Goal: Transaction & Acquisition: Purchase product/service

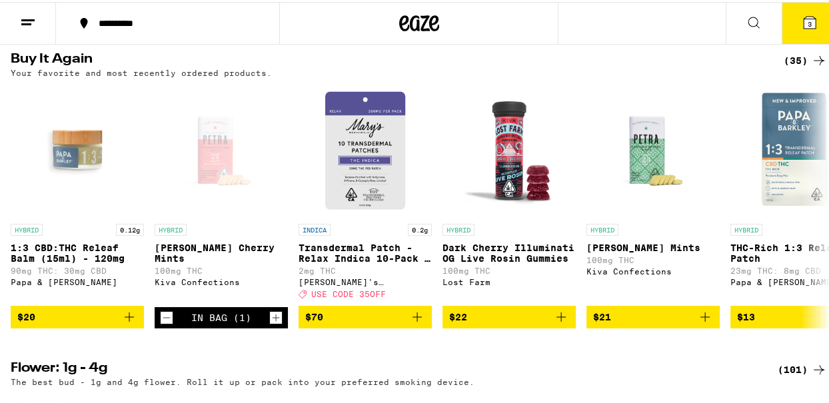
scroll to position [450, 0]
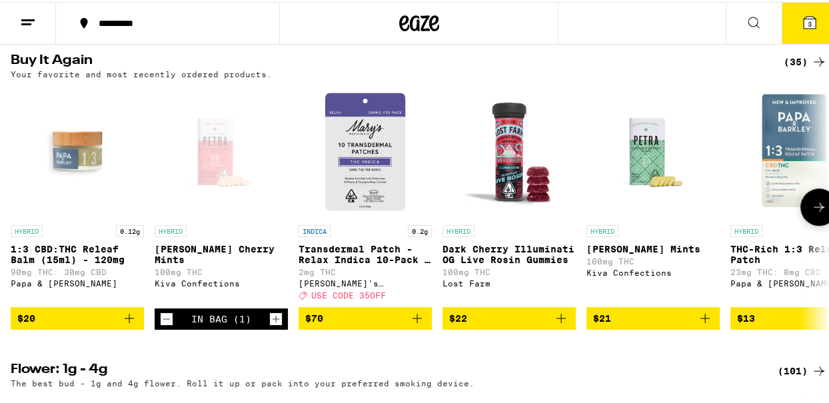
click at [811, 213] on icon at bounding box center [819, 205] width 16 height 16
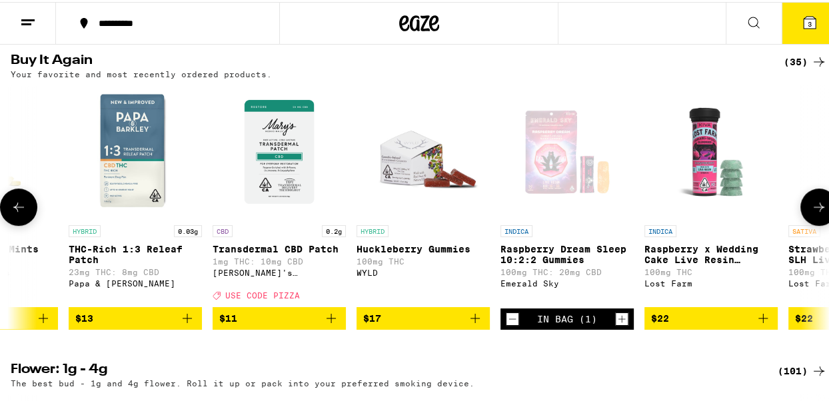
scroll to position [0, 662]
click at [802, 224] on button at bounding box center [818, 205] width 37 height 37
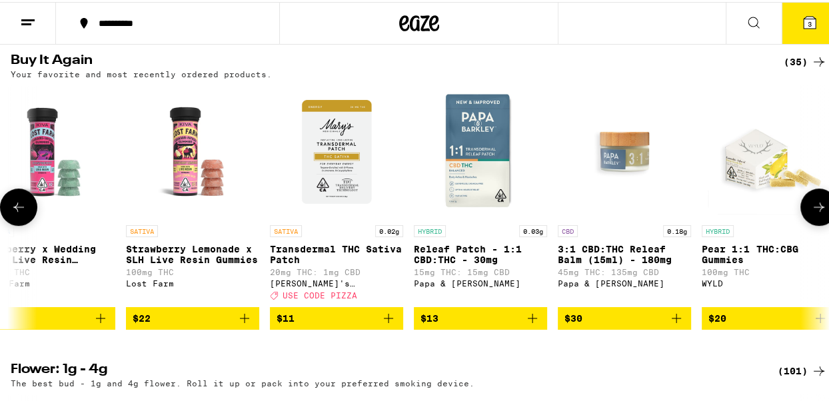
scroll to position [0, 1325]
click at [804, 224] on button at bounding box center [818, 205] width 37 height 37
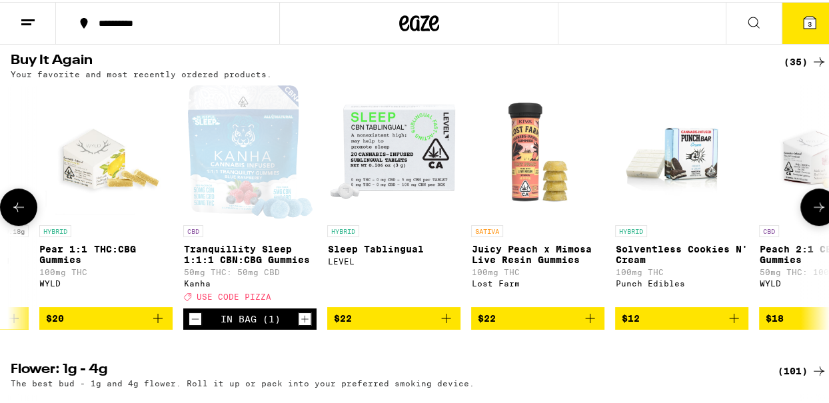
scroll to position [0, 1987]
click at [804, 224] on button at bounding box center [818, 205] width 37 height 37
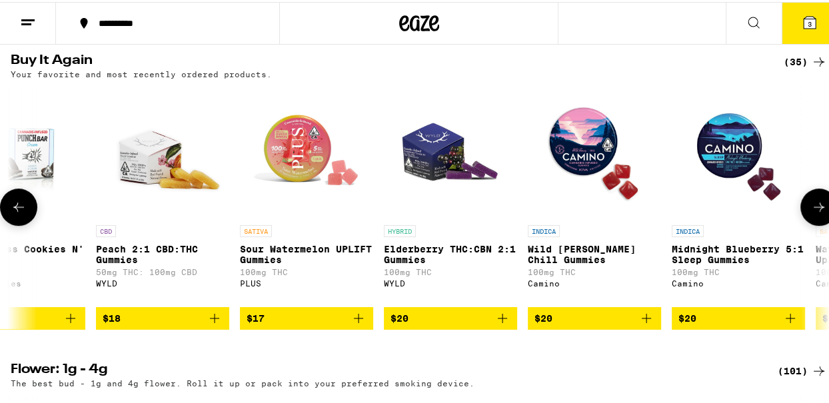
click at [804, 224] on button at bounding box center [818, 205] width 37 height 37
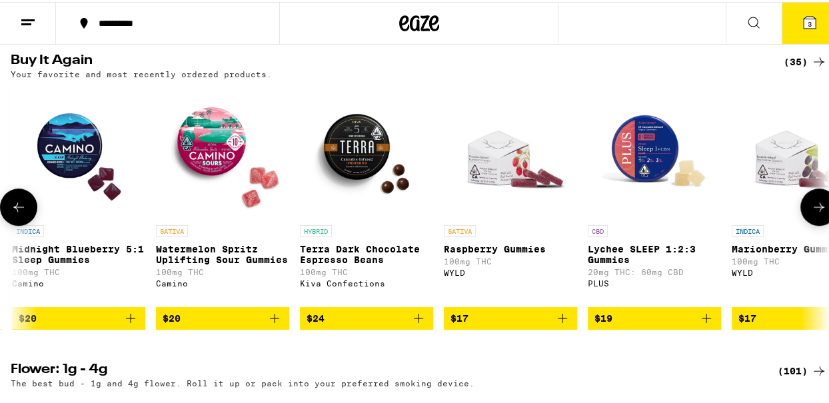
scroll to position [0, 3311]
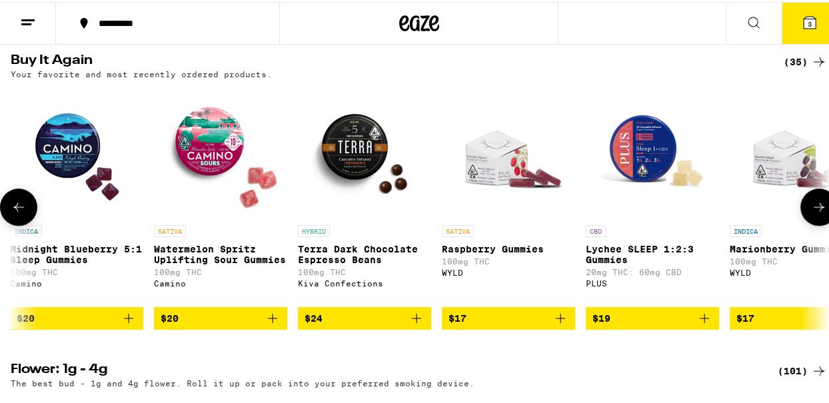
click at [804, 224] on button at bounding box center [818, 205] width 37 height 37
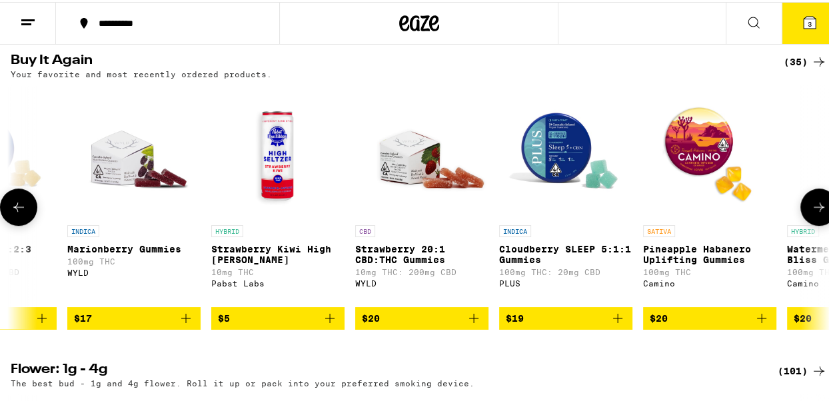
click at [804, 224] on button at bounding box center [818, 205] width 37 height 37
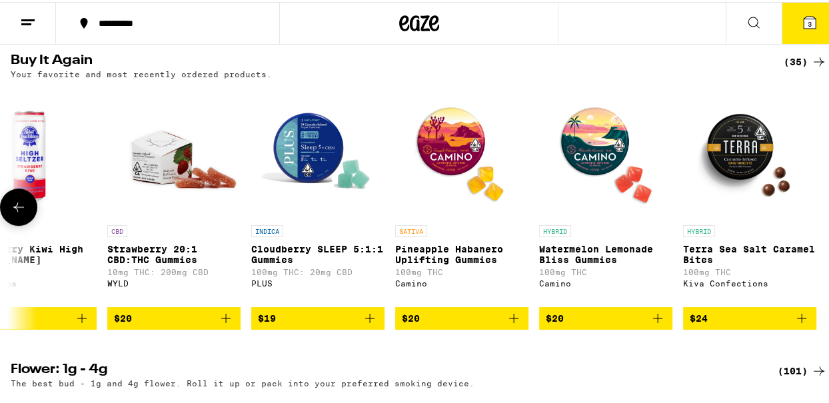
scroll to position [0, 4230]
click at [20, 213] on icon at bounding box center [19, 205] width 16 height 16
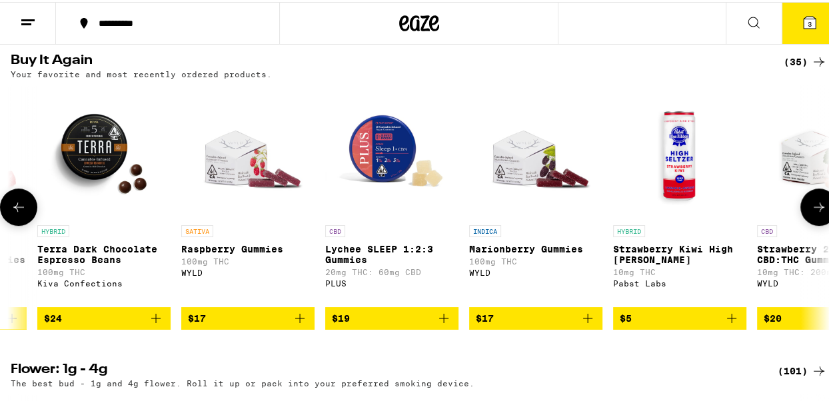
scroll to position [0, 3567]
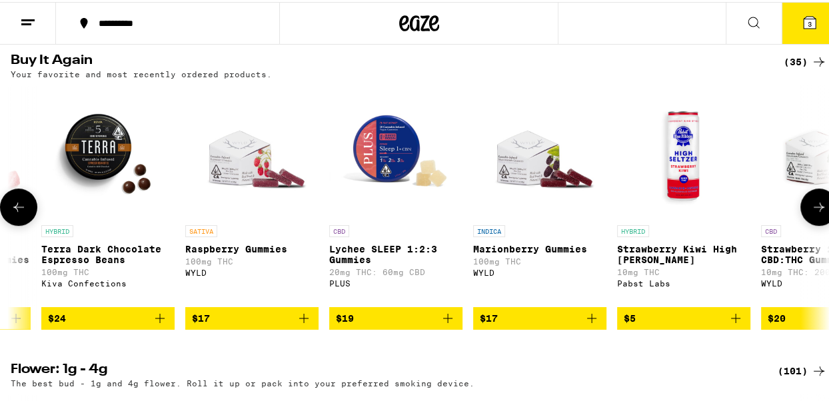
click at [20, 210] on icon at bounding box center [18, 205] width 11 height 9
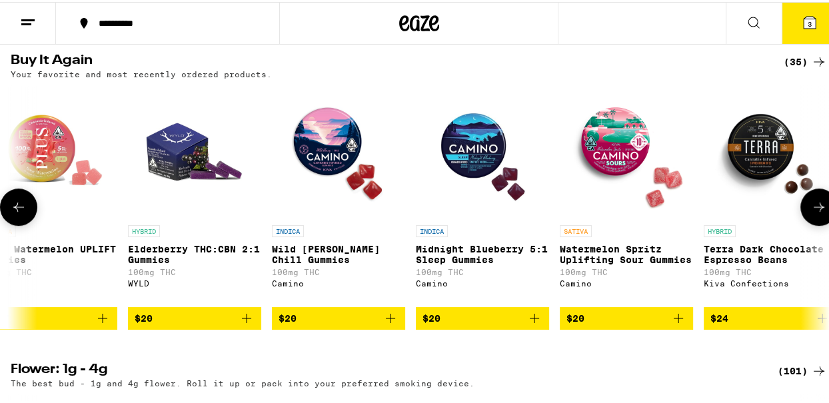
click at [20, 210] on icon at bounding box center [18, 205] width 11 height 9
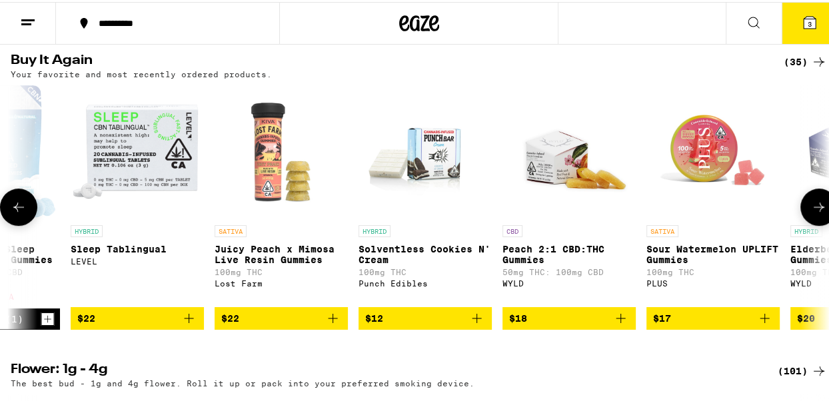
scroll to position [0, 2243]
click at [24, 213] on icon at bounding box center [19, 205] width 16 height 16
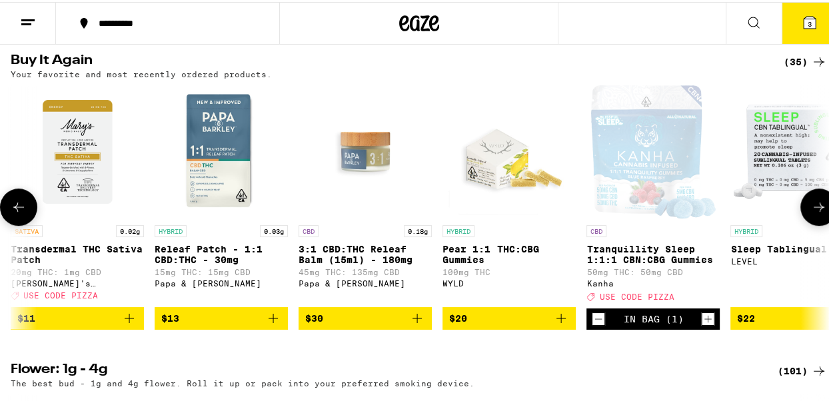
scroll to position [0, 1580]
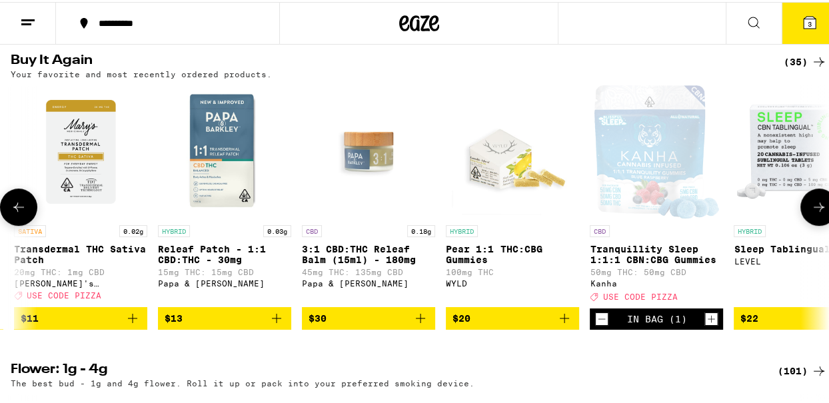
click at [23, 213] on icon at bounding box center [19, 205] width 16 height 16
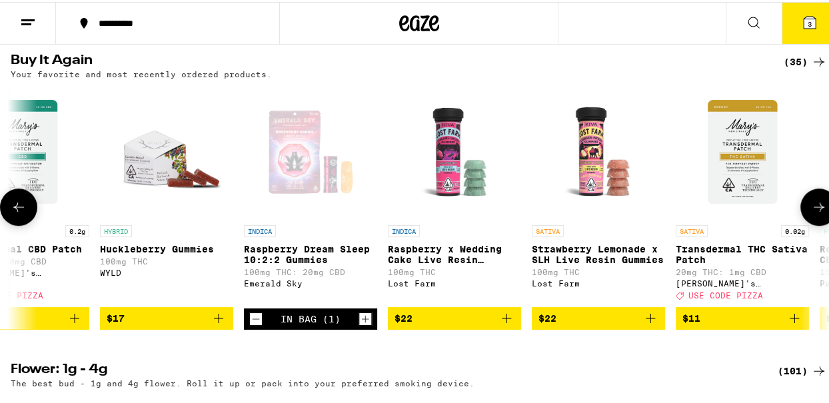
scroll to position [0, 917]
click at [23, 224] on button at bounding box center [18, 205] width 37 height 37
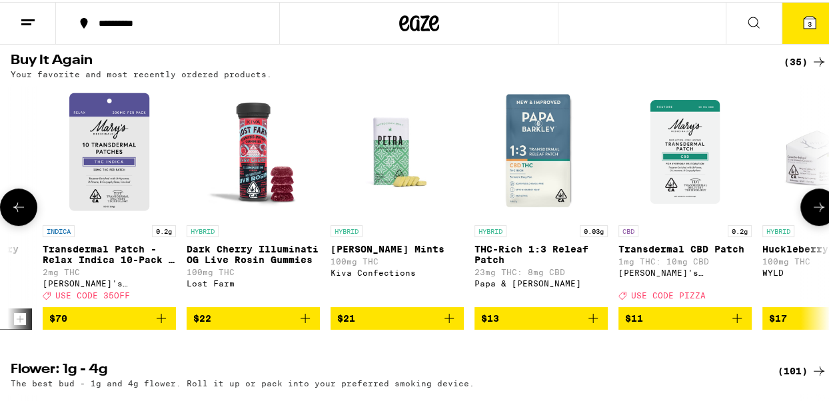
scroll to position [0, 255]
click at [17, 213] on icon at bounding box center [19, 205] width 16 height 16
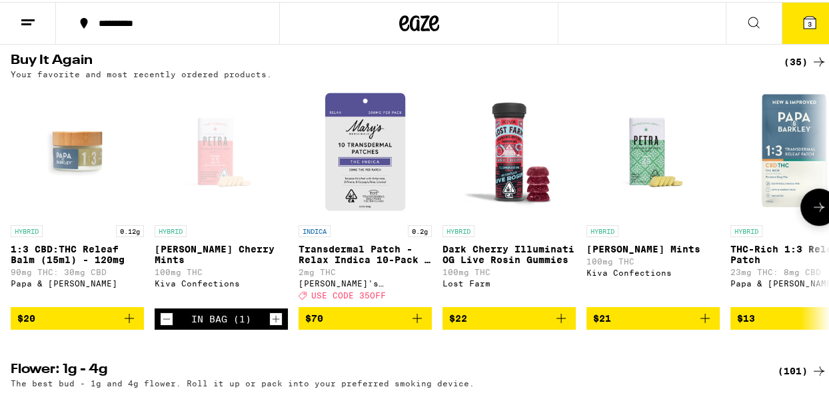
scroll to position [0, 0]
click at [811, 213] on icon at bounding box center [819, 205] width 16 height 16
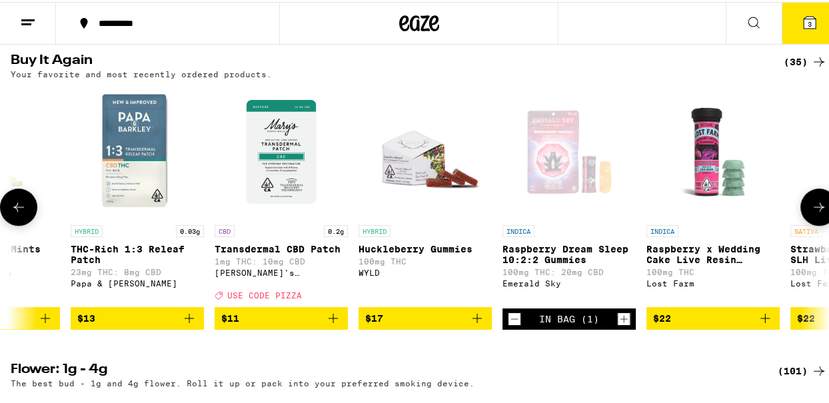
scroll to position [0, 662]
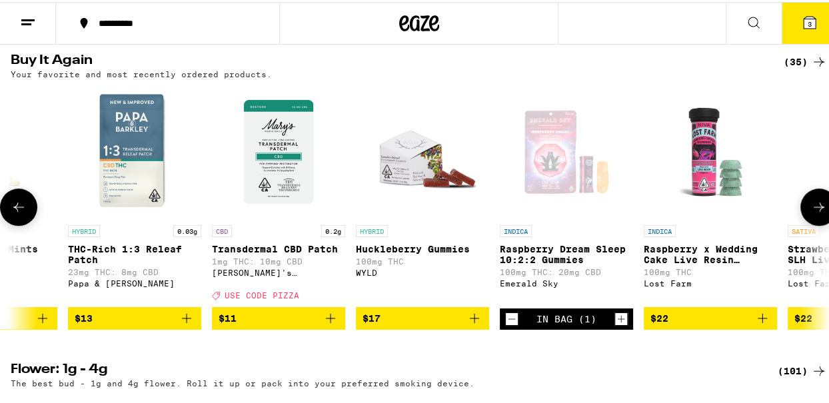
click at [811, 213] on icon at bounding box center [819, 205] width 16 height 16
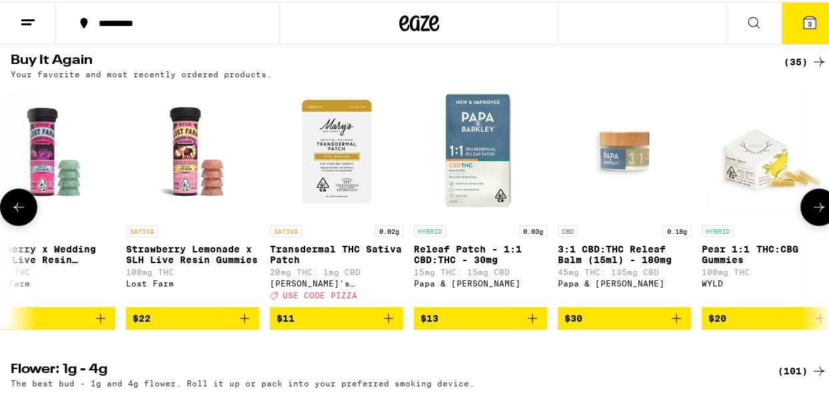
scroll to position [0, 1325]
click at [812, 213] on icon at bounding box center [819, 205] width 16 height 16
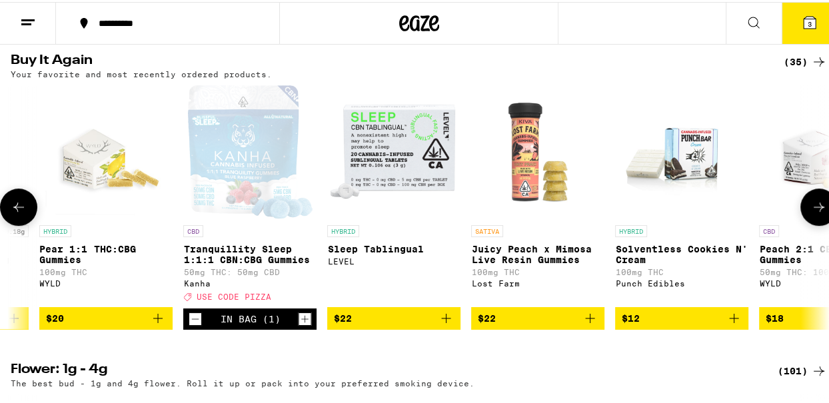
scroll to position [0, 1987]
click at [814, 213] on icon at bounding box center [819, 205] width 16 height 16
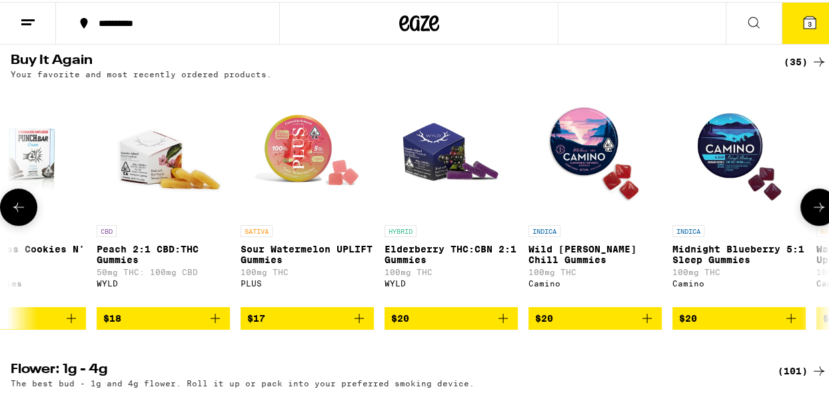
scroll to position [0, 2649]
click at [18, 210] on icon at bounding box center [18, 205] width 11 height 9
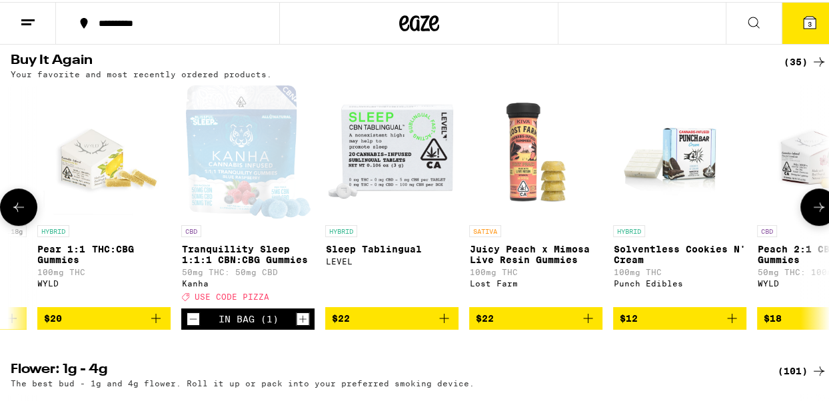
scroll to position [0, 1987]
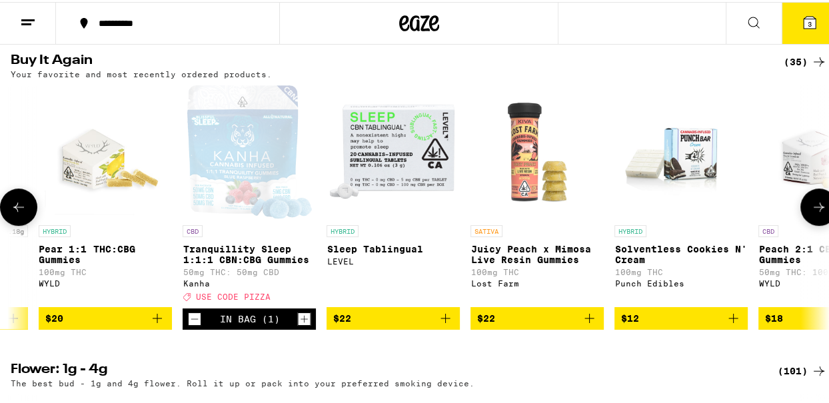
click at [24, 213] on icon at bounding box center [19, 205] width 16 height 16
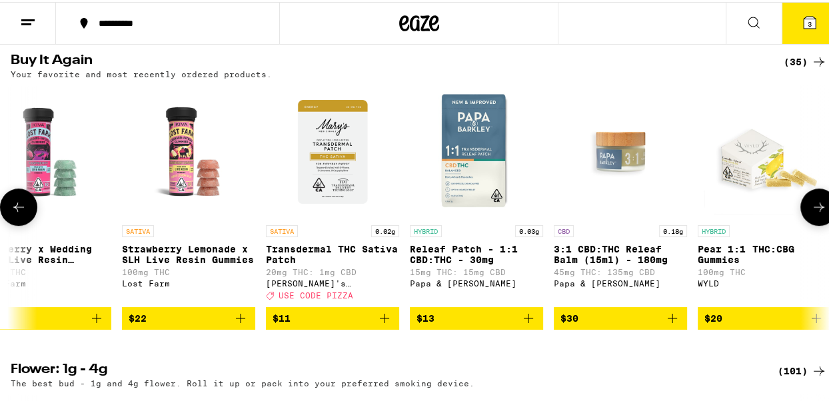
scroll to position [0, 1325]
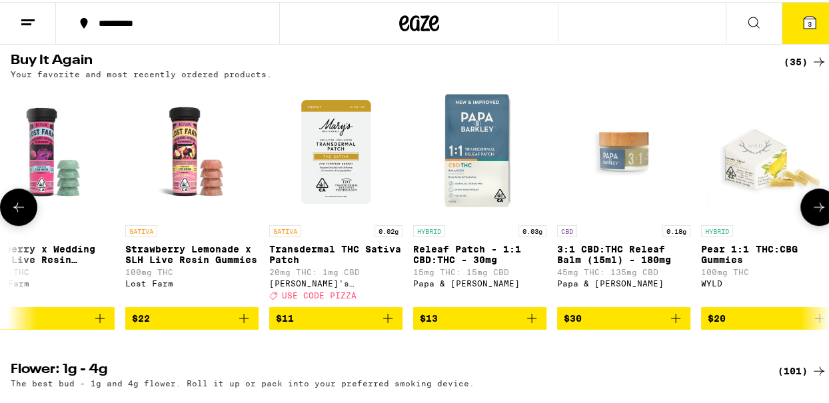
click at [18, 213] on icon at bounding box center [19, 205] width 16 height 16
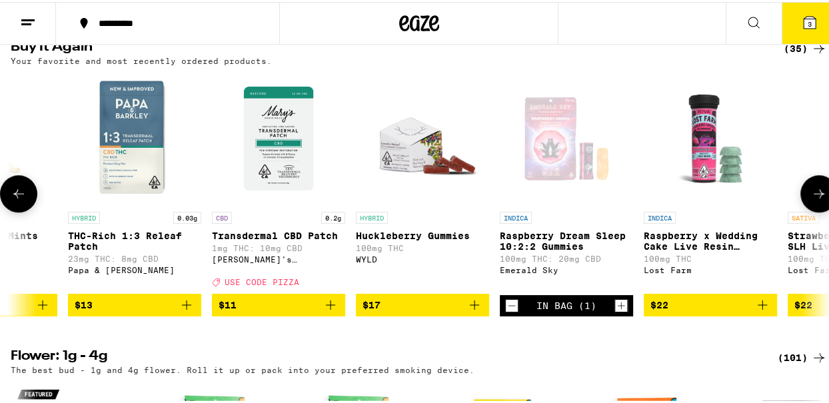
scroll to position [464, 0]
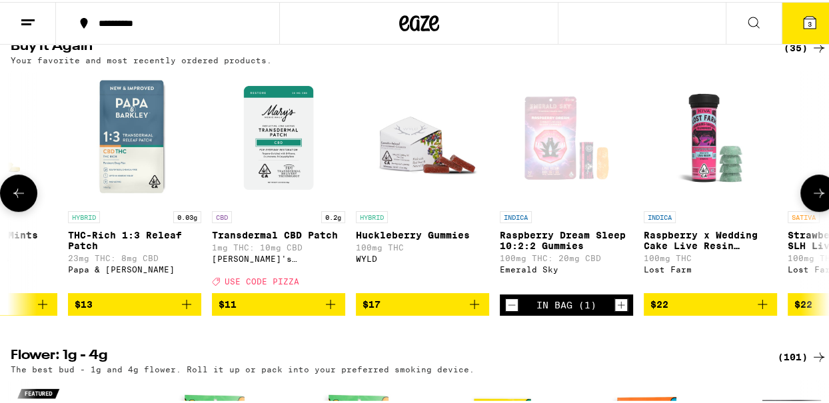
click at [21, 210] on button at bounding box center [18, 191] width 37 height 37
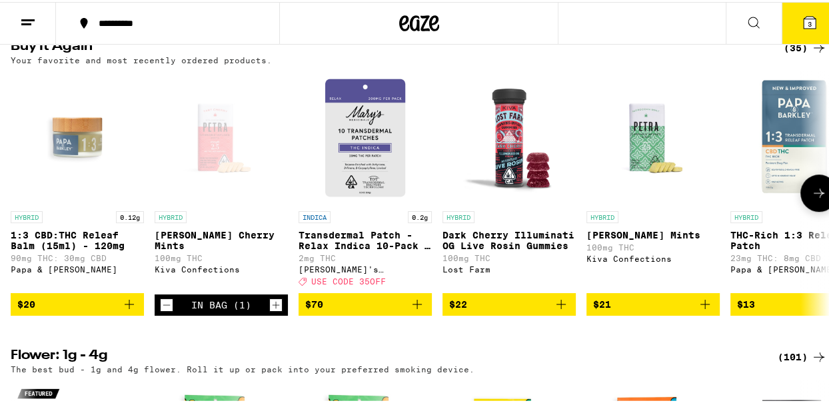
scroll to position [0, 0]
click at [814, 196] on icon at bounding box center [819, 191] width 11 height 9
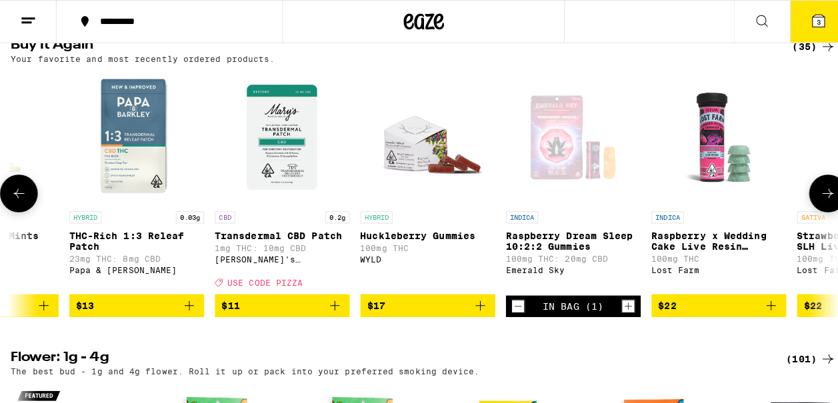
scroll to position [0, 662]
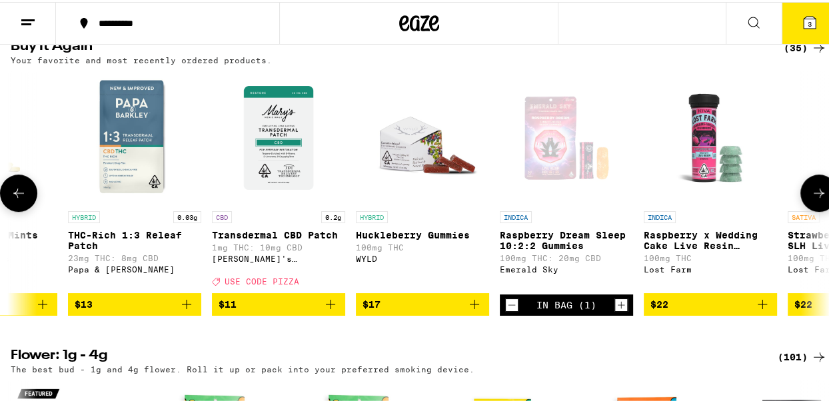
click at [180, 310] on icon "Add to bag" at bounding box center [187, 303] width 16 height 16
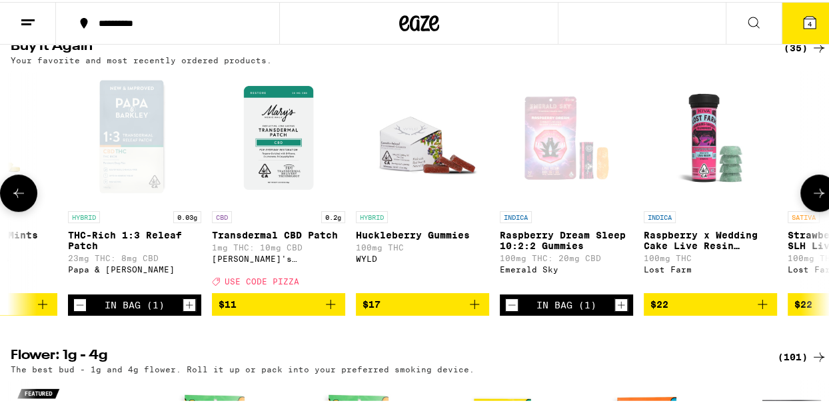
click at [191, 306] on icon "Increment" at bounding box center [189, 302] width 7 height 7
click at [802, 17] on icon at bounding box center [810, 21] width 16 height 16
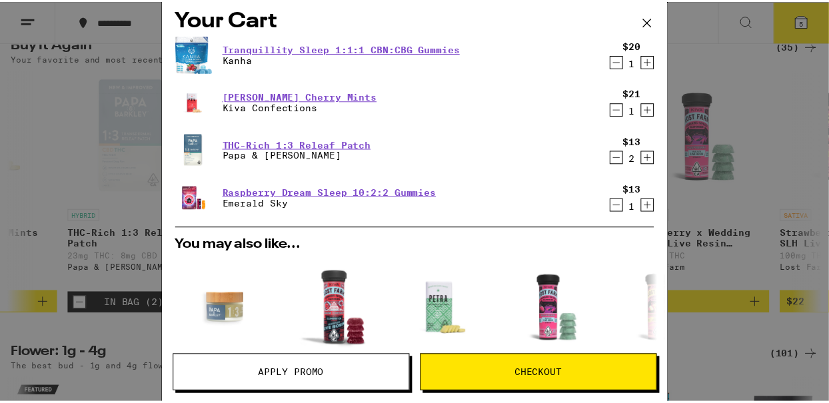
scroll to position [11, 0]
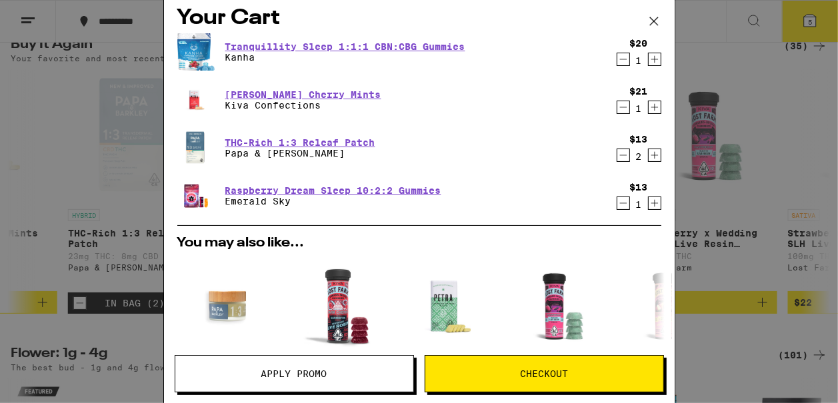
click at [651, 23] on icon at bounding box center [654, 21] width 20 height 20
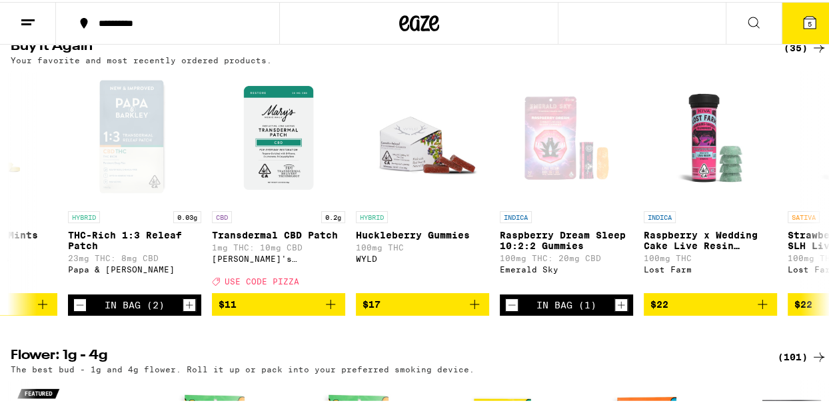
click at [802, 9] on button "5" at bounding box center [810, 21] width 56 height 41
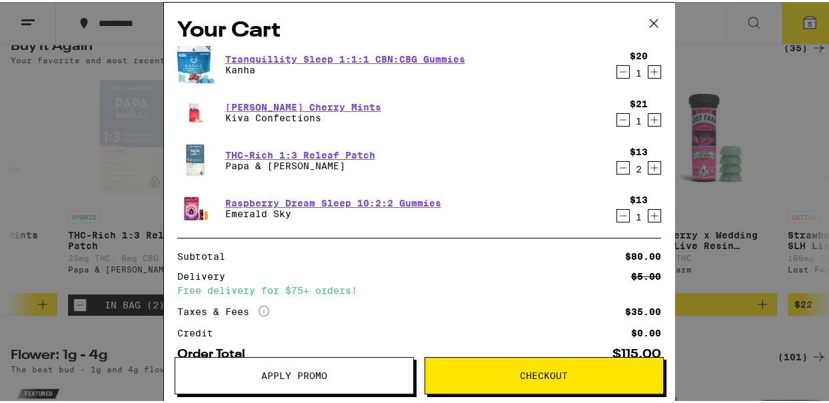
scroll to position [0, 662]
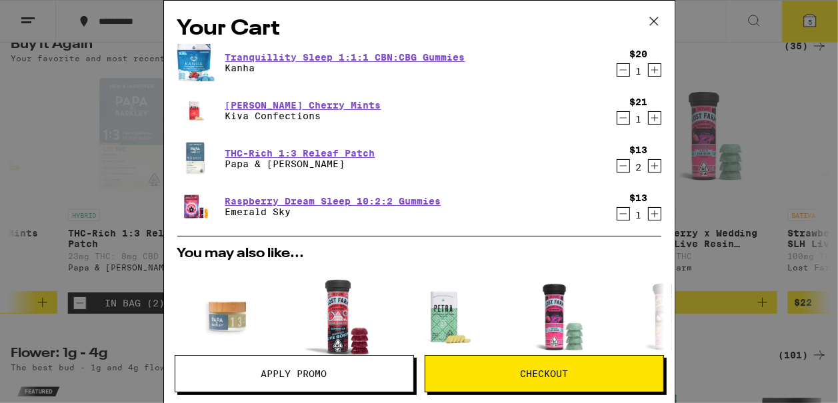
click at [293, 370] on span "Apply Promo" at bounding box center [294, 373] width 66 height 9
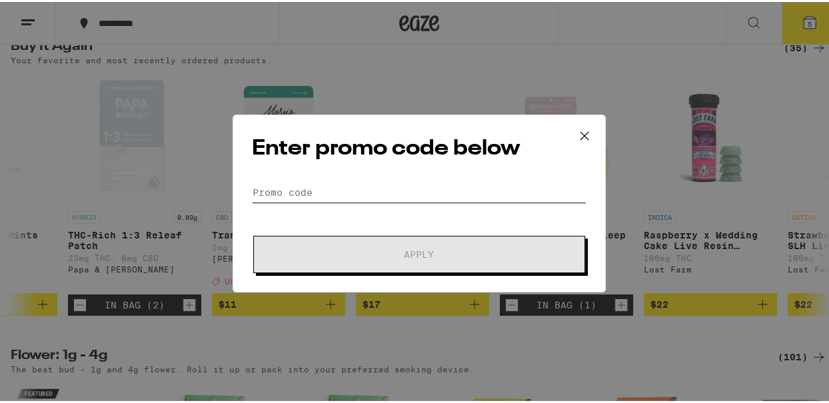
click at [278, 191] on input "Promo Code" at bounding box center [419, 191] width 334 height 20
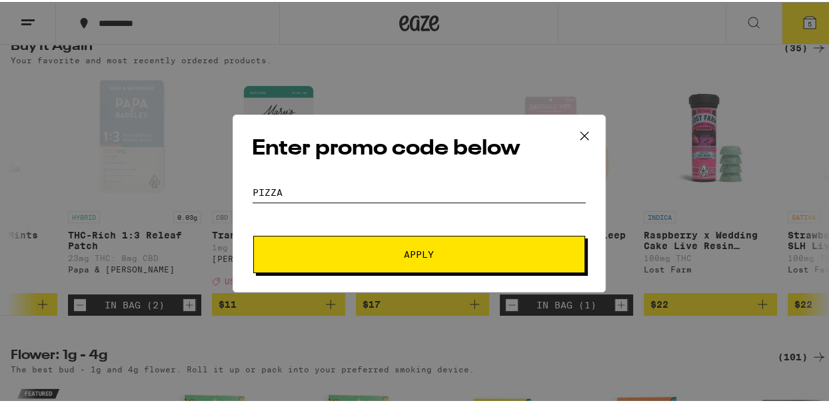
type input "pizza"
click at [313, 245] on button "Apply" at bounding box center [419, 252] width 332 height 37
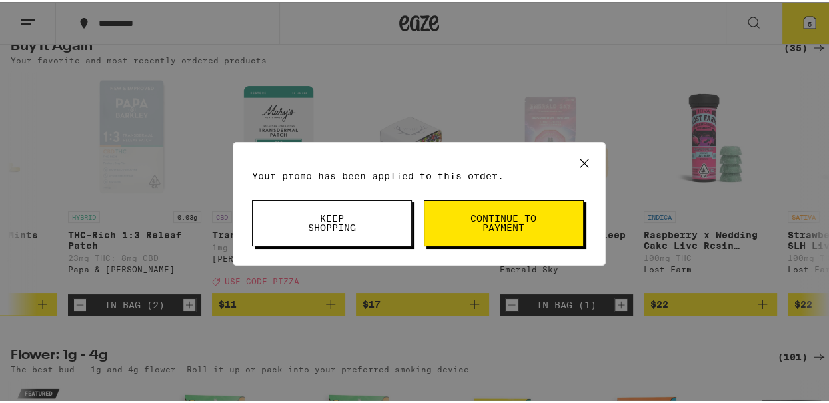
scroll to position [0, 662]
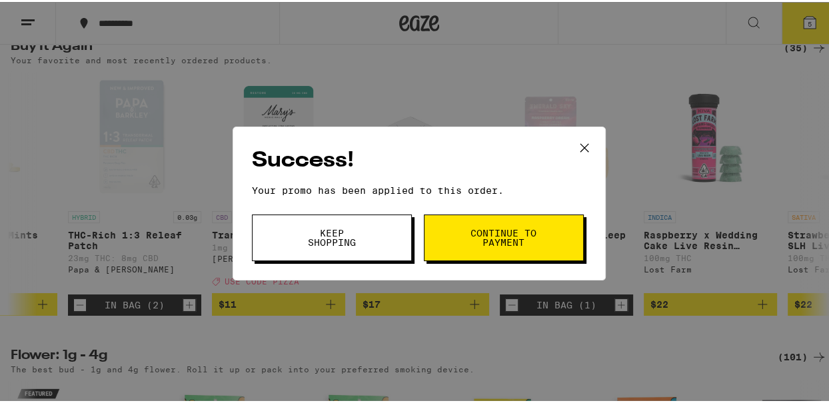
click at [533, 234] on span "Continue to payment" at bounding box center [504, 236] width 68 height 19
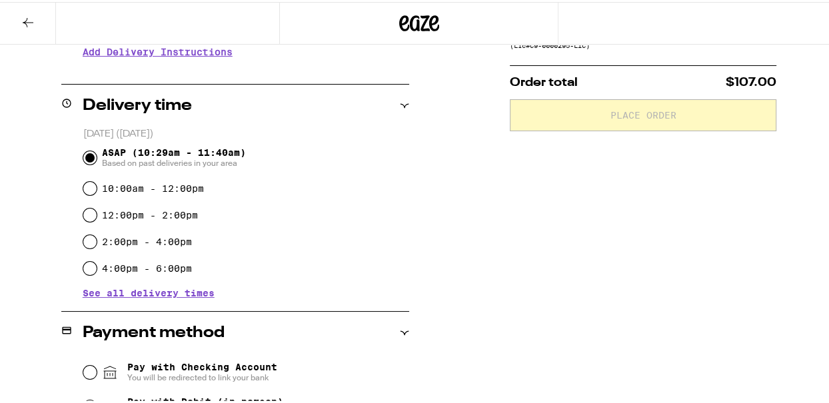
scroll to position [286, 0]
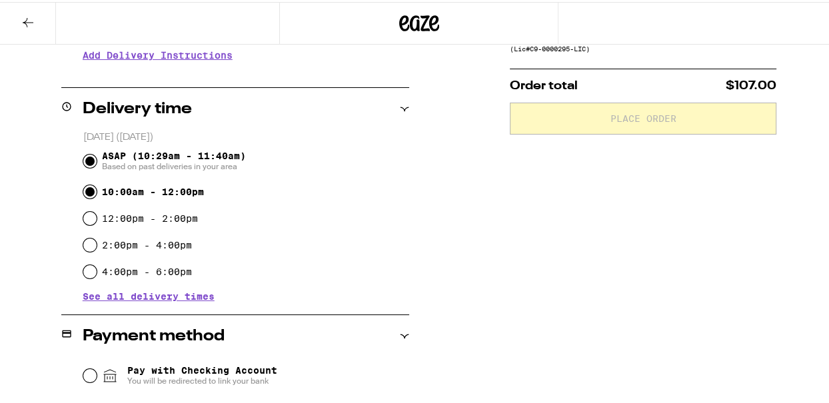
click at [89, 191] on input "10:00am - 12:00pm" at bounding box center [89, 189] width 13 height 13
radio input "true"
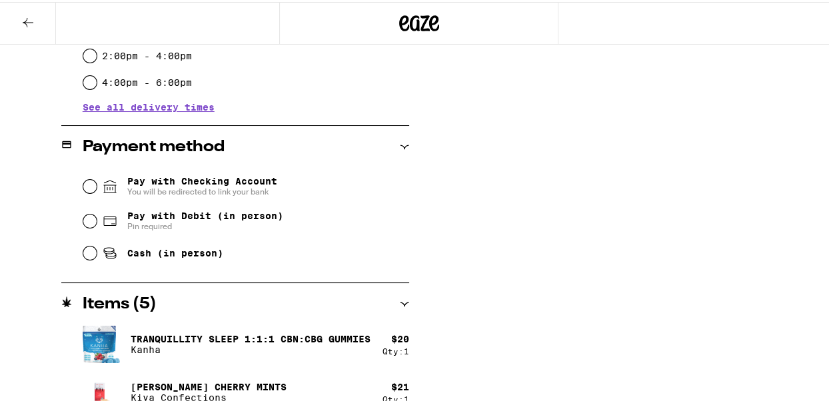
scroll to position [481, 0]
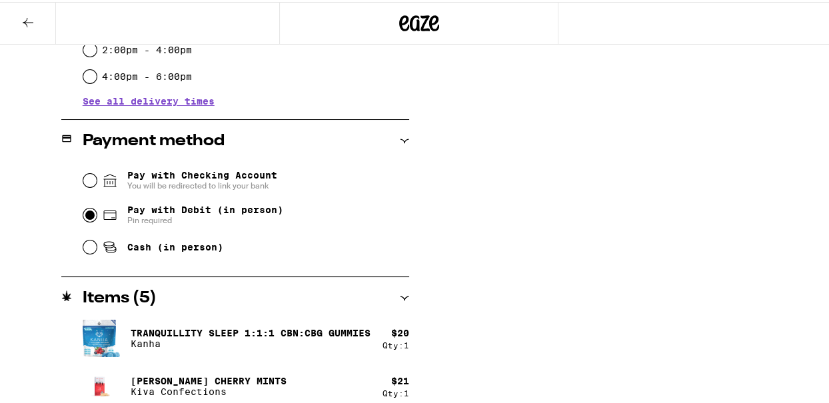
click at [84, 214] on input "Pay with Debit (in person) Pin required" at bounding box center [89, 213] width 13 height 13
radio input "true"
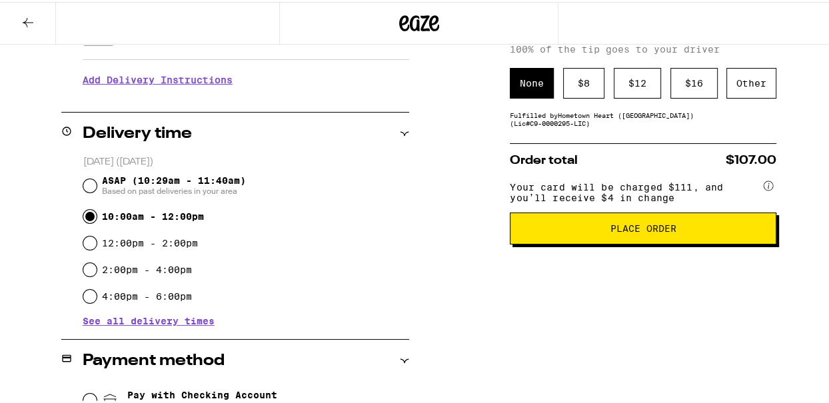
scroll to position [252, 0]
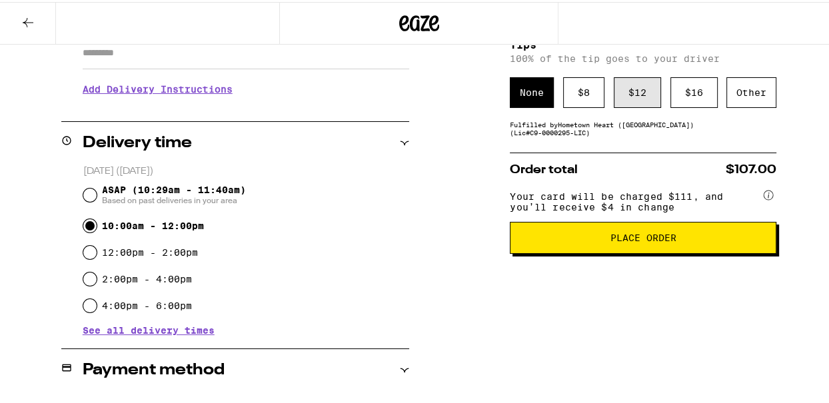
click at [630, 91] on div "$ 12" at bounding box center [637, 90] width 47 height 31
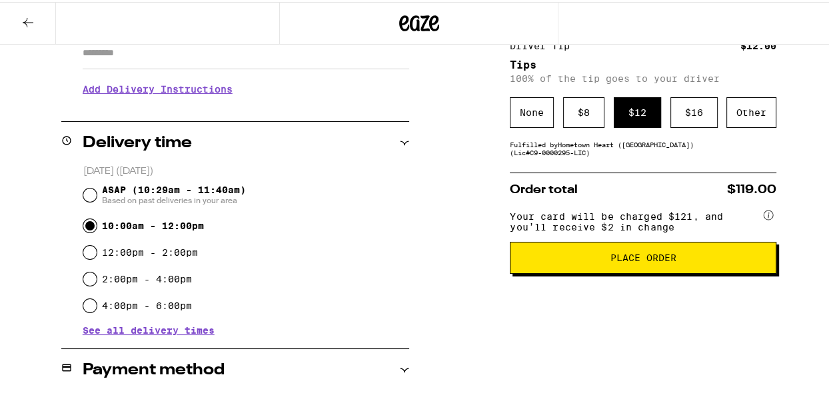
click at [617, 261] on span "Place Order" at bounding box center [643, 255] width 66 height 9
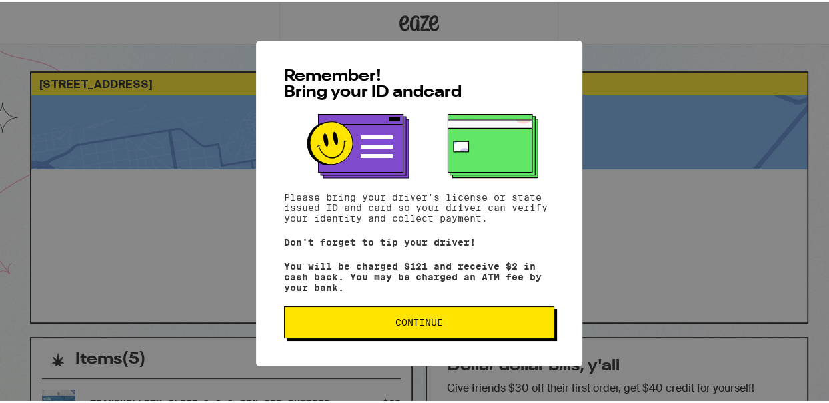
click at [468, 321] on button "Continue" at bounding box center [419, 320] width 271 height 32
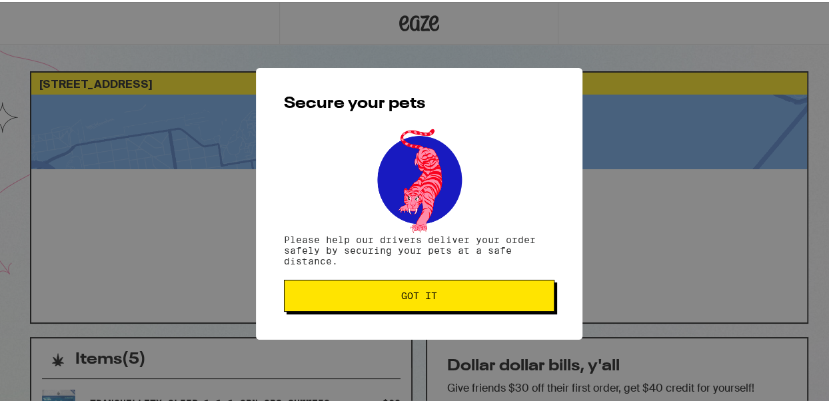
click at [438, 299] on span "Got it" at bounding box center [419, 293] width 248 height 9
